Goal: Communication & Community: Answer question/provide support

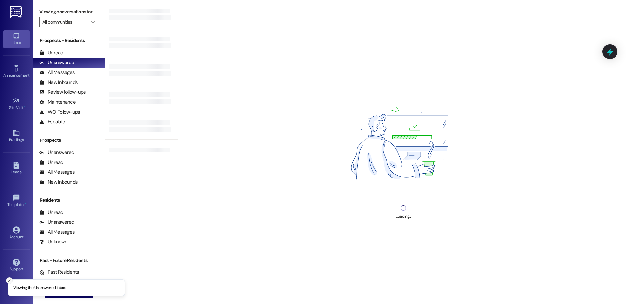
click at [9, 281] on line "Close toast" at bounding box center [9, 281] width 2 height 2
click at [72, 295] on span "New Message" at bounding box center [72, 292] width 27 height 7
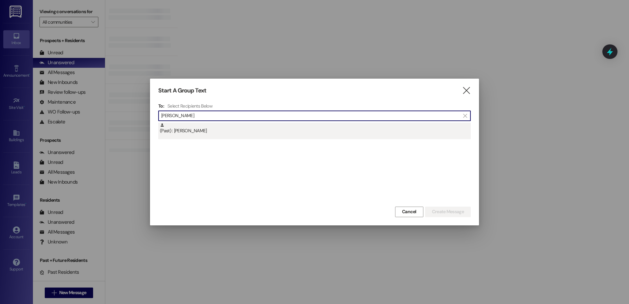
type input "[PERSON_NAME]"
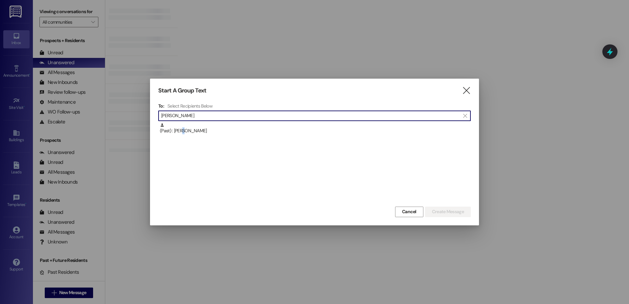
click at [184, 130] on div "(Past) : [PERSON_NAME]" at bounding box center [315, 129] width 311 height 12
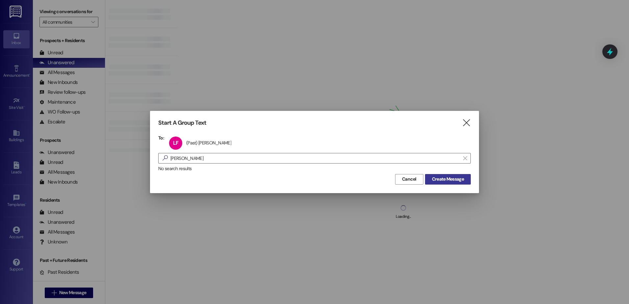
click at [445, 178] on span "Create Message" at bounding box center [448, 179] width 32 height 7
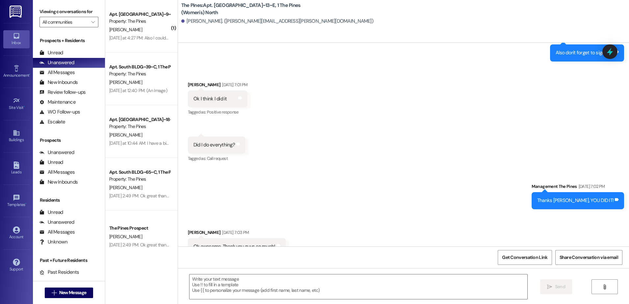
scroll to position [15119, 0]
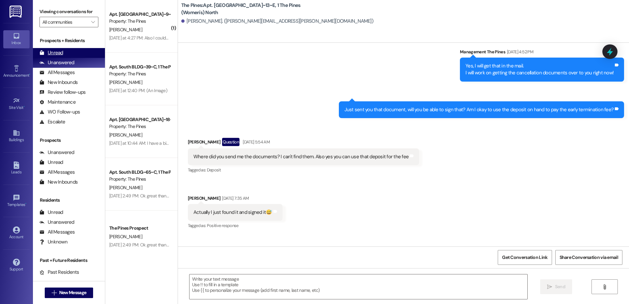
click at [59, 52] on div "Unread" at bounding box center [51, 52] width 24 height 7
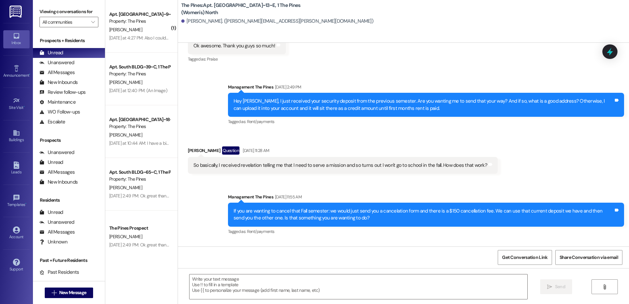
scroll to position [14888, 0]
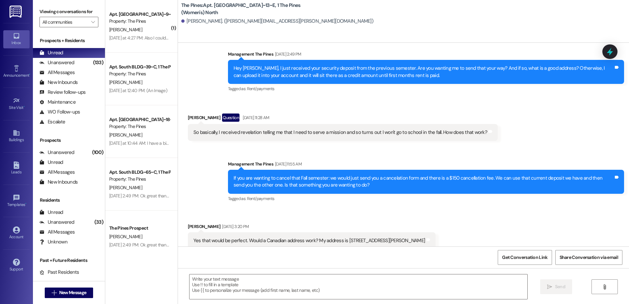
drag, startPoint x: 340, startPoint y: 206, endPoint x: 450, endPoint y: 205, distance: 109.5
click at [425, 237] on div "Yes that would be perfect. Would a Canadian address work? My address is [STREET…" at bounding box center [309, 240] width 232 height 7
copy div "[STREET_ADDRESS][PERSON_NAME]"
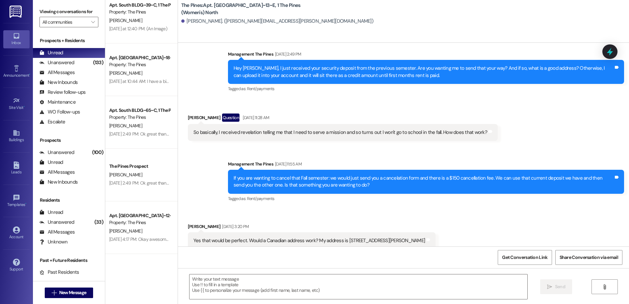
scroll to position [0, 0]
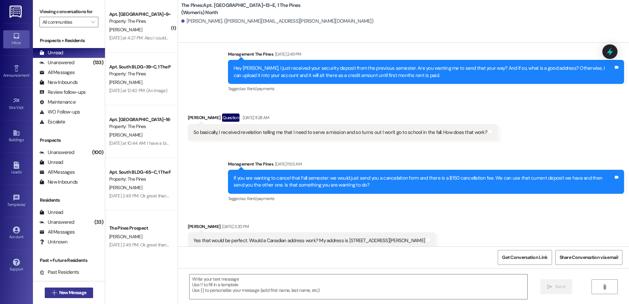
click at [63, 295] on span "New Message" at bounding box center [72, 292] width 27 height 7
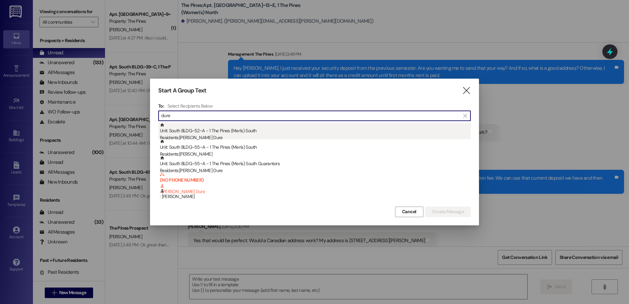
type input "dure"
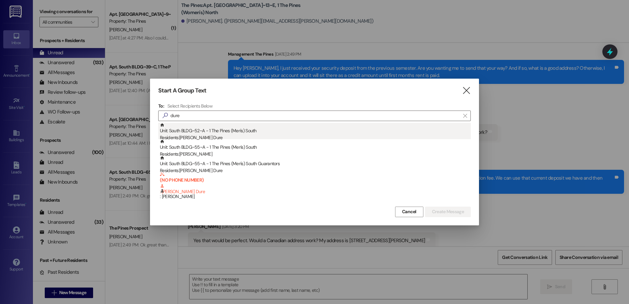
click at [216, 135] on div "Residents: [PERSON_NAME][GEOGRAPHIC_DATA]" at bounding box center [315, 137] width 311 height 7
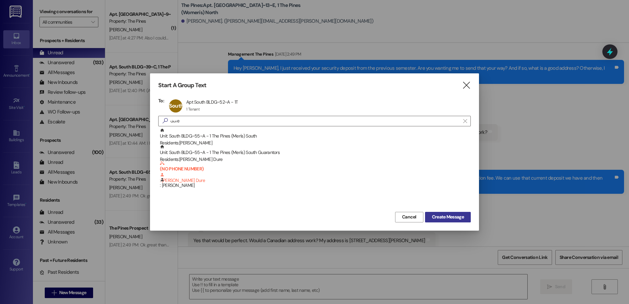
click at [439, 217] on span "Create Message" at bounding box center [448, 216] width 32 height 7
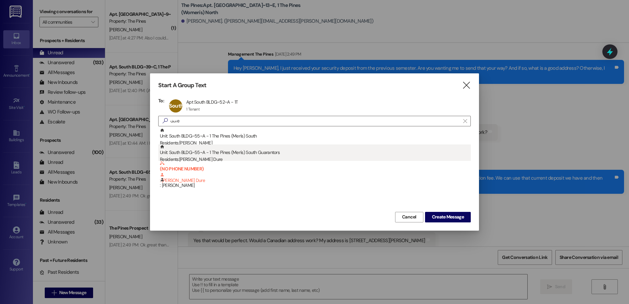
click at [201, 154] on div "Unit: South BLDG~55~A - 1 The Pines (Men's) South Guarantors Residents: [PERSON…" at bounding box center [315, 153] width 311 height 19
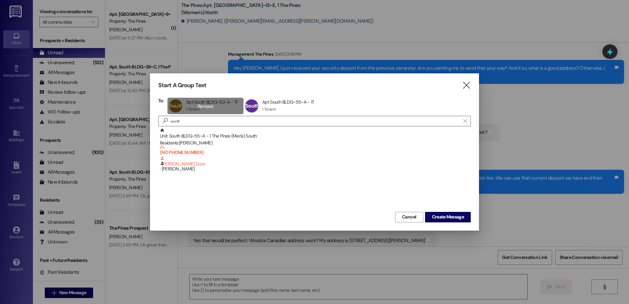
click at [208, 107] on div "South BLDG~52~A Apt South BLDG~52~A - 1T Apt South BLDG~52~A - 1T 1 Tenant 1 Te…" at bounding box center [205, 106] width 76 height 16
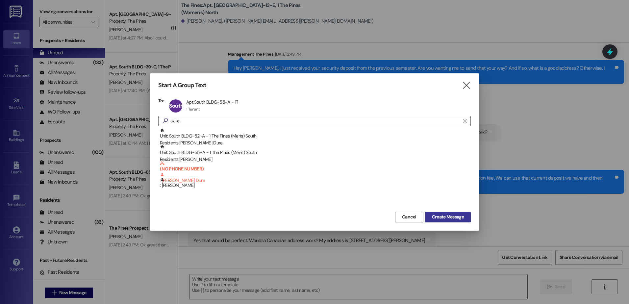
click at [460, 218] on span "Create Message" at bounding box center [448, 216] width 32 height 7
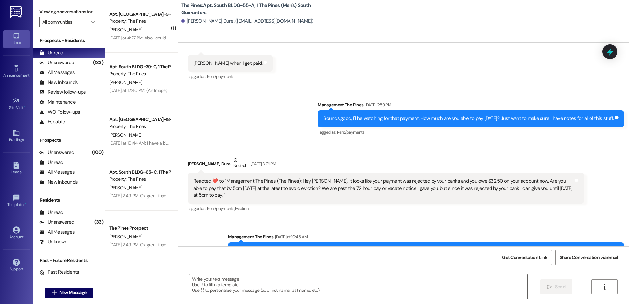
scroll to position [37684, 0]
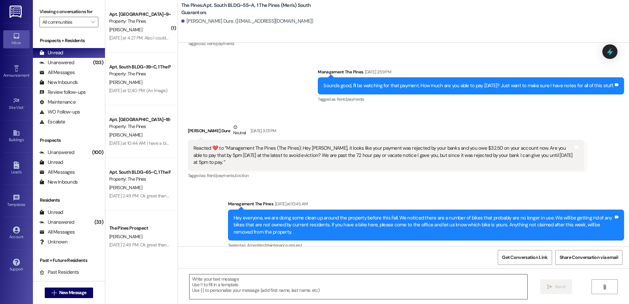
click at [280, 281] on textarea at bounding box center [357, 286] width 337 height 25
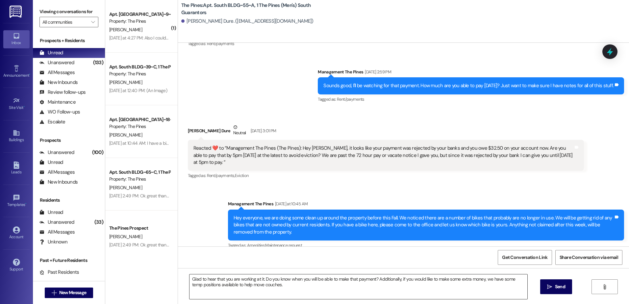
click at [276, 284] on textarea "Glad to hear that you are working at it. Do you know when you will be able to m…" at bounding box center [357, 286] width 337 height 25
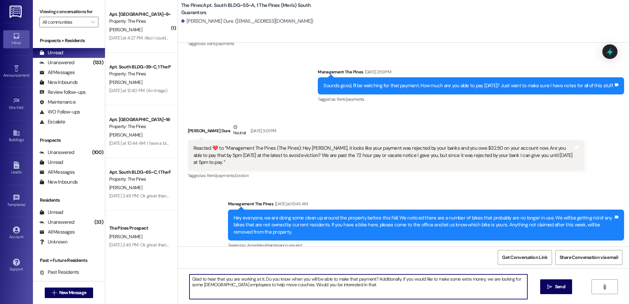
type textarea "Glad to hear that you are working at it. Do you know when you will be able to m…"
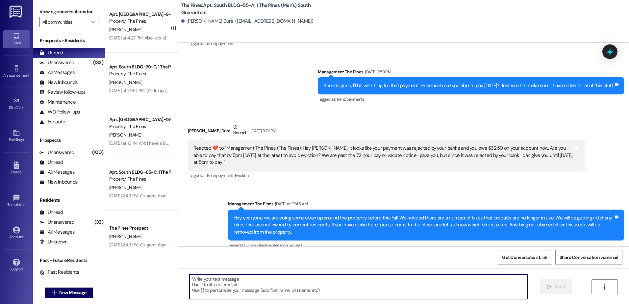
scroll to position [37737, 0]
